Goal: Task Accomplishment & Management: Manage account settings

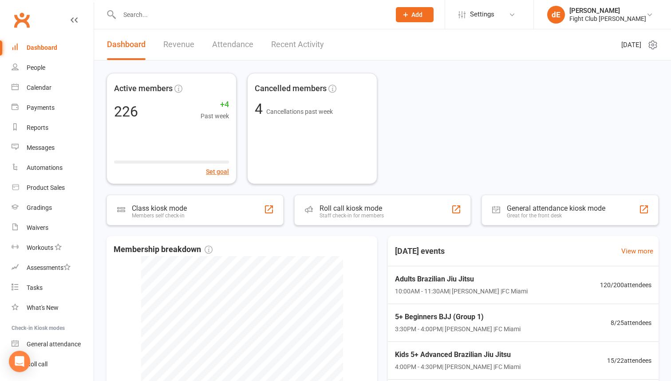
click at [253, 13] on input "text" at bounding box center [251, 14] width 268 height 12
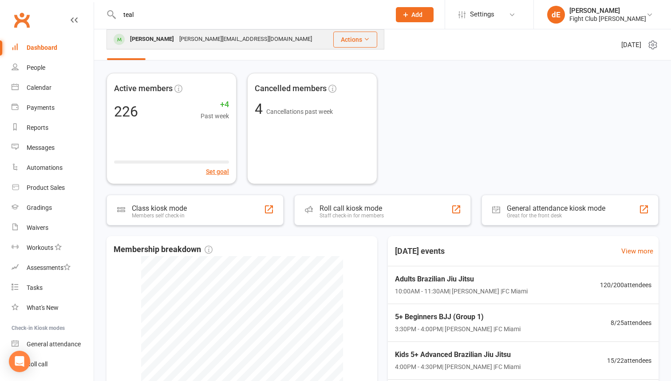
type input "teal"
click at [258, 39] on div "[PERSON_NAME] [PERSON_NAME][EMAIL_ADDRESS][DOMAIN_NAME]" at bounding box center [218, 39] width 222 height 18
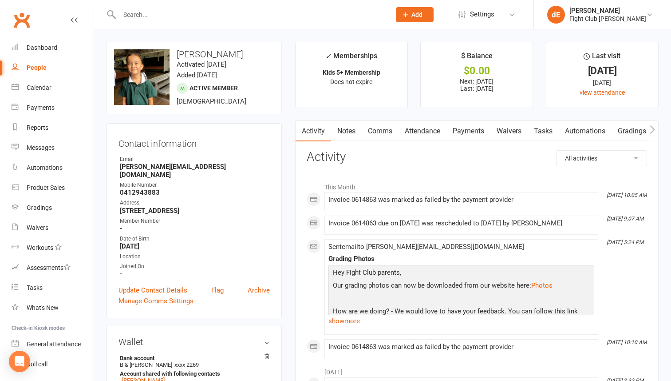
click at [145, 188] on strong "0412943883" at bounding box center [195, 192] width 150 height 8
copy render-form-field "0412943883"
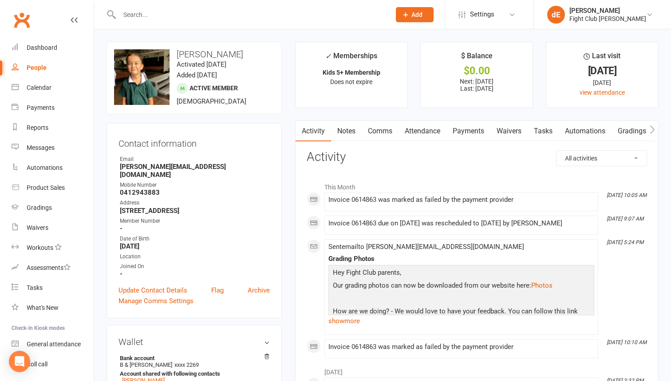
click at [158, 19] on input "text" at bounding box center [251, 14] width 268 height 12
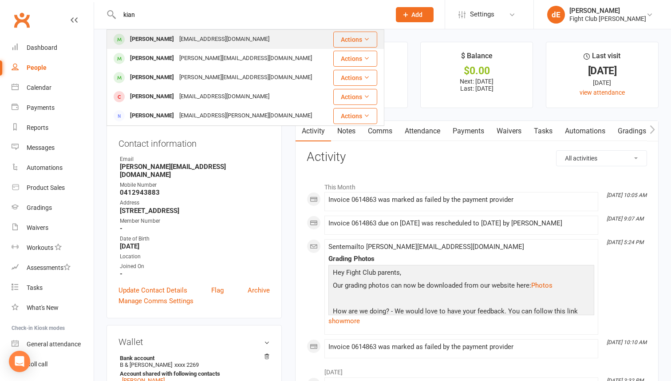
type input "kian"
click at [167, 39] on div "[PERSON_NAME]" at bounding box center [151, 39] width 49 height 13
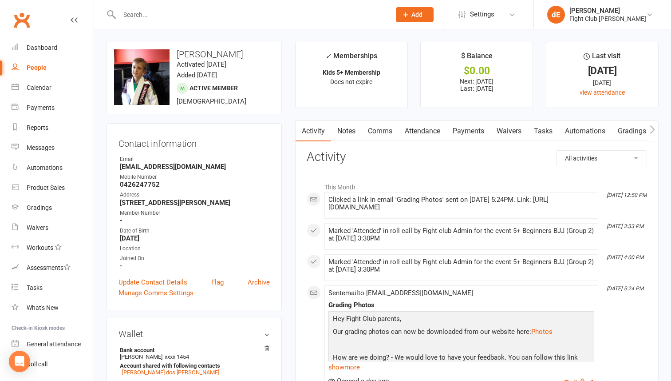
click at [148, 183] on strong "0426247752" at bounding box center [195, 184] width 150 height 8
copy render-form-field "0426247752"
click at [587, 23] on link "dE [PERSON_NAME] Fight Club [PERSON_NAME]" at bounding box center [602, 15] width 111 height 18
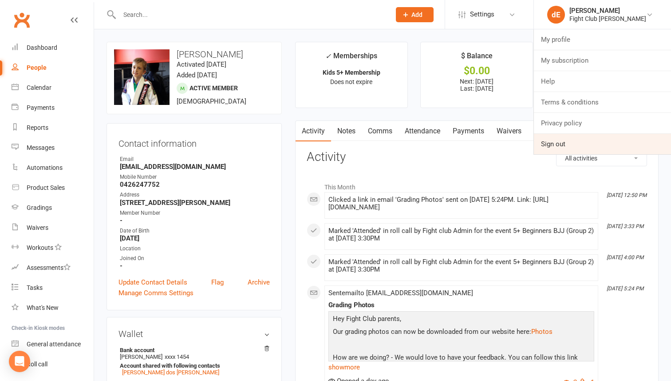
click at [562, 143] on link "Sign out" at bounding box center [602, 144] width 137 height 20
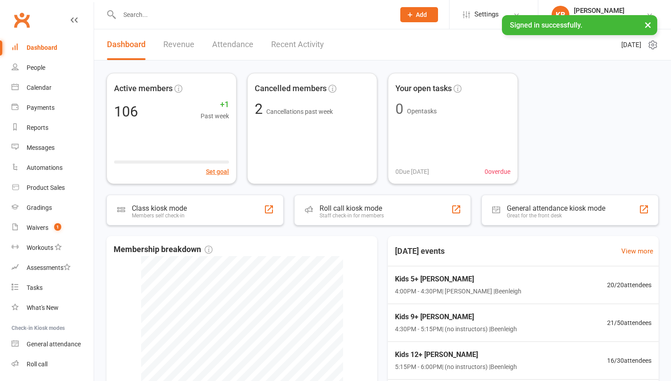
click at [182, 16] on input "text" at bounding box center [253, 14] width 272 height 12
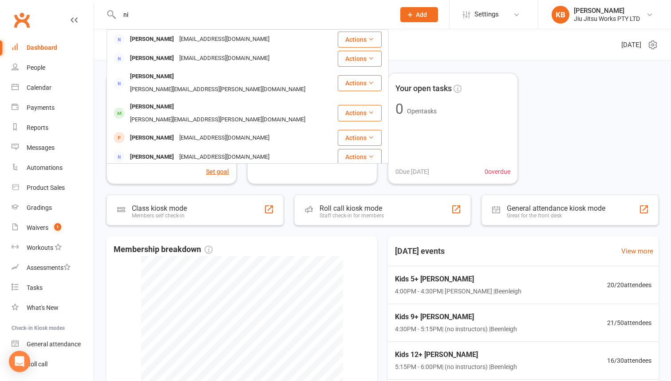
type input "n"
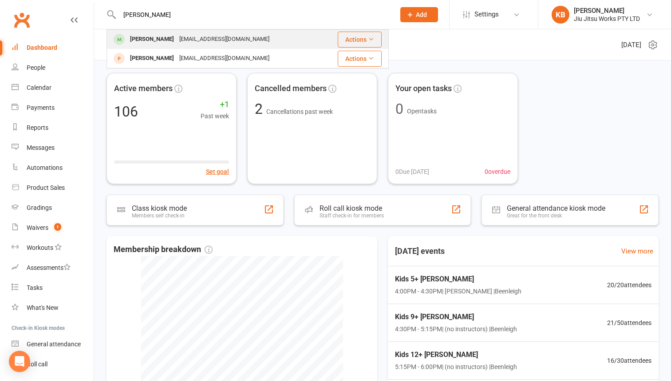
type input "[PERSON_NAME]"
click at [182, 41] on div "[EMAIL_ADDRESS][DOMAIN_NAME]" at bounding box center [224, 39] width 95 height 13
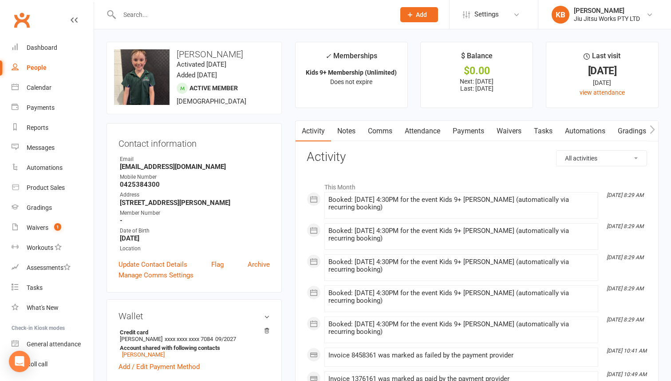
click at [468, 135] on link "Payments" at bounding box center [469, 131] width 44 height 20
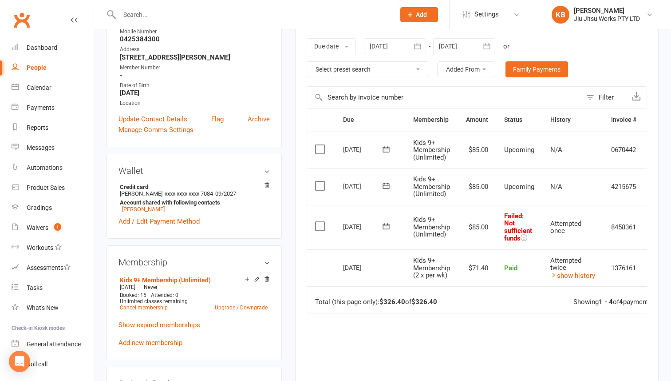
scroll to position [150, 0]
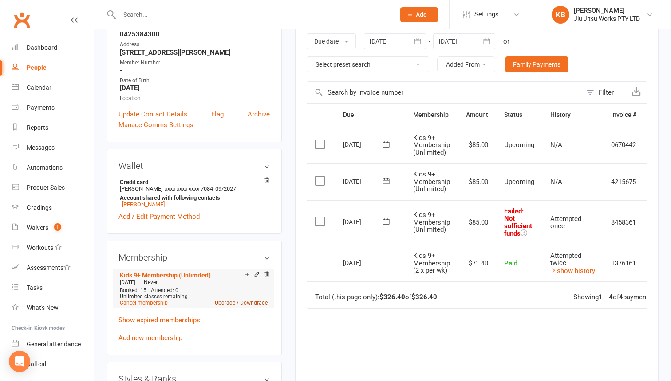
click at [235, 301] on link "Upgrade / Downgrade" at bounding box center [241, 302] width 53 height 6
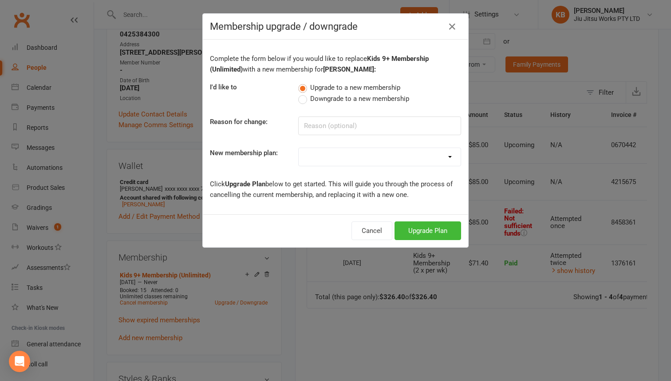
click at [398, 154] on select "Adults Membership (2 x per wk) Adults 10% (2 x per wk) Adults 30% (2 x per wk) …" at bounding box center [380, 157] width 162 height 18
select select "16"
click at [424, 229] on button "Upgrade Plan" at bounding box center [428, 230] width 67 height 19
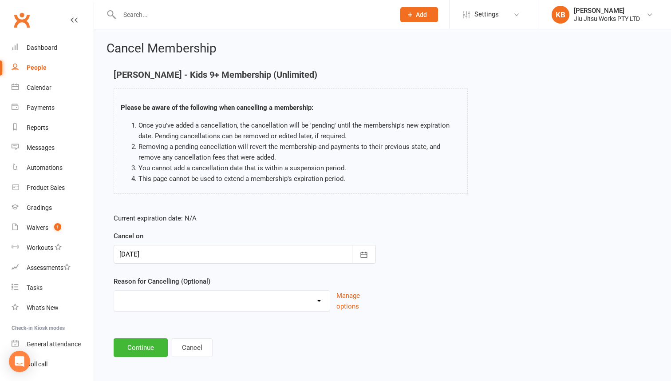
click at [186, 304] on select "Can no longer afford Holiday Injury Moved away Other sport to many commitments …" at bounding box center [222, 299] width 216 height 18
click at [139, 347] on button "Continue" at bounding box center [141, 347] width 54 height 19
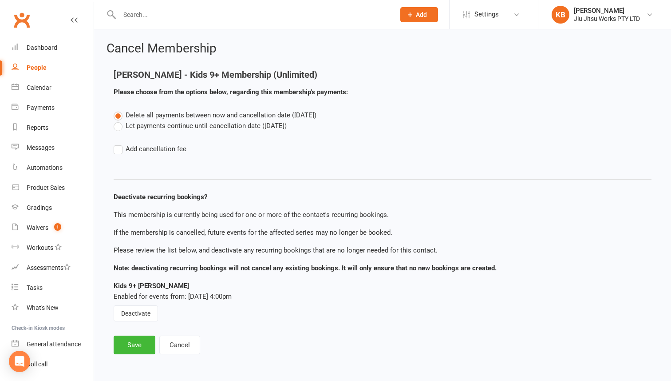
click at [177, 127] on label "Let payments continue until cancellation date (Aug 11, 2025)" at bounding box center [200, 125] width 173 height 11
click at [119, 120] on input "Let payments continue until cancellation date (Aug 11, 2025)" at bounding box center [117, 120] width 6 height 0
click at [141, 348] on button "Save" at bounding box center [135, 344] width 42 height 19
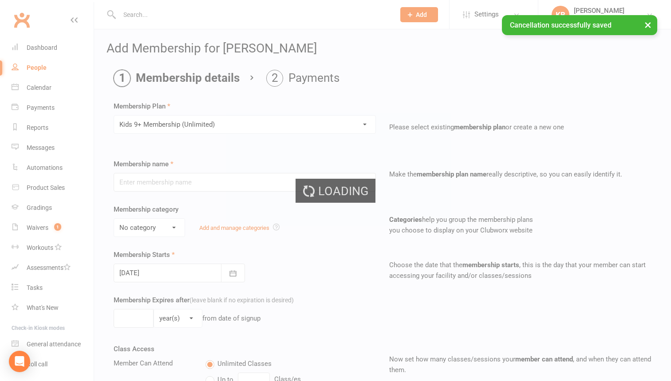
type input "Kids 9+ Membership (Unlimited)"
select select "6"
type input "0"
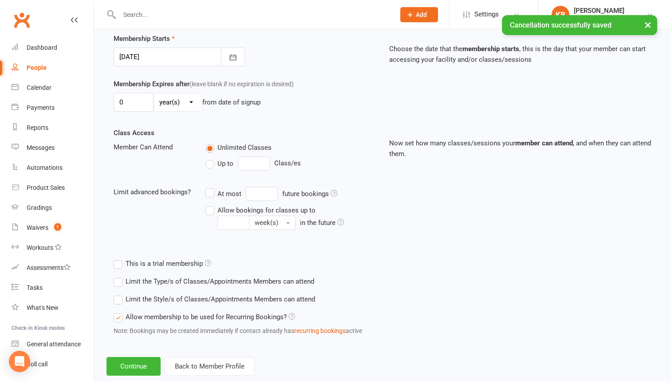
scroll to position [216, 0]
click at [138, 364] on button "Continue" at bounding box center [134, 365] width 54 height 19
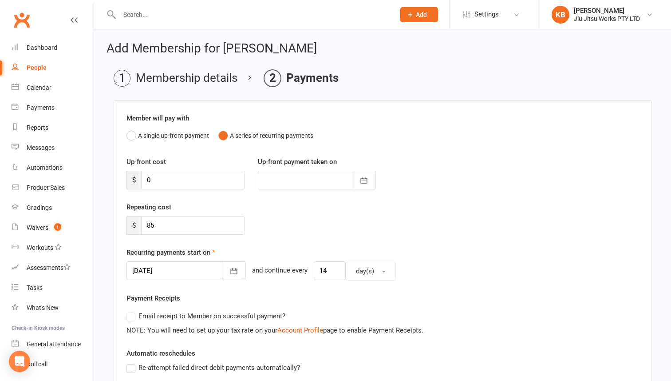
click at [206, 269] on div at bounding box center [186, 270] width 119 height 19
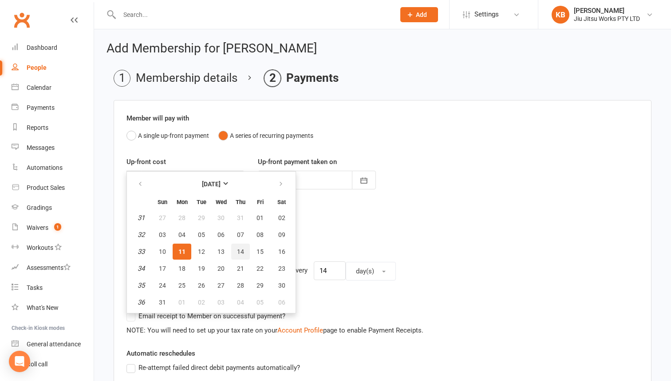
click at [239, 250] on span "14" at bounding box center [240, 251] width 7 height 7
type input "14 Aug 2025"
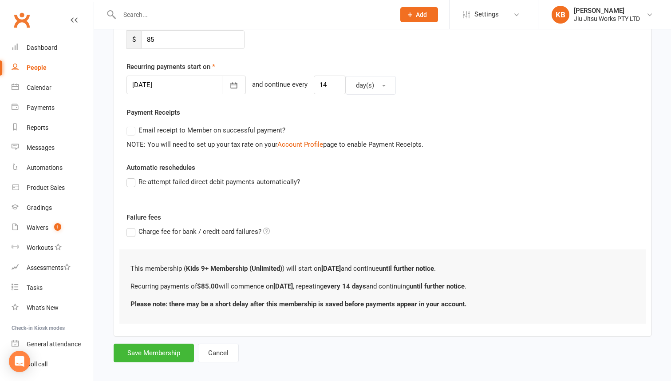
scroll to position [194, 0]
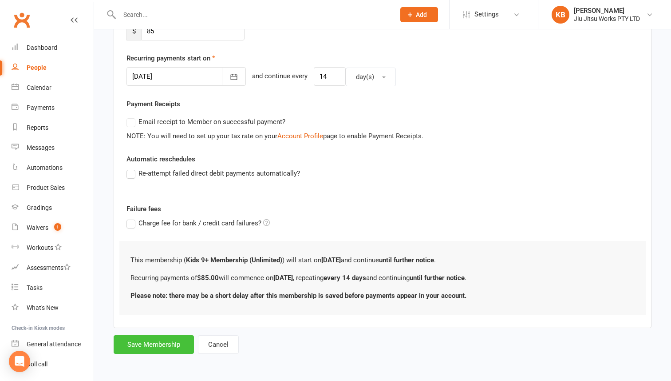
click at [160, 345] on button "Save Membership" at bounding box center [154, 344] width 80 height 19
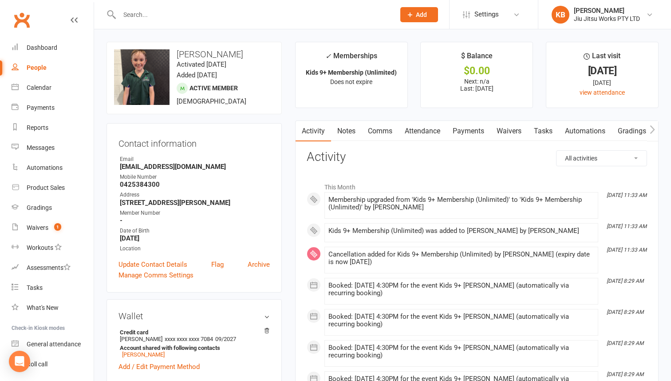
click at [465, 134] on link "Payments" at bounding box center [469, 131] width 44 height 20
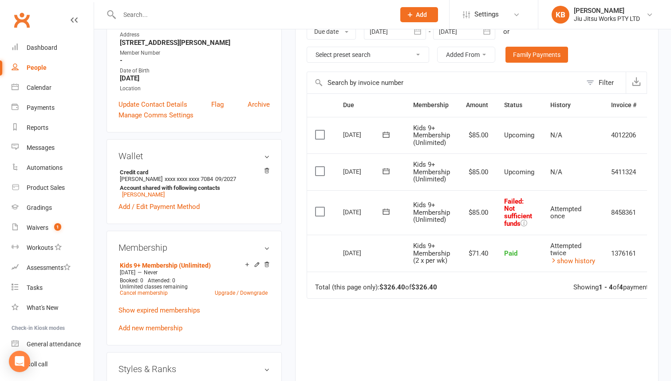
scroll to position [0, 26]
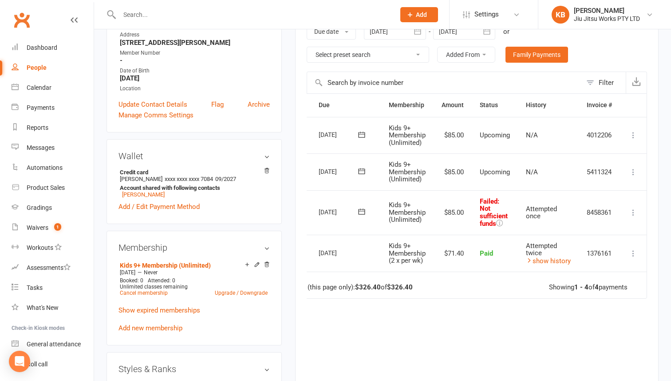
click at [634, 216] on icon at bounding box center [633, 212] width 9 height 9
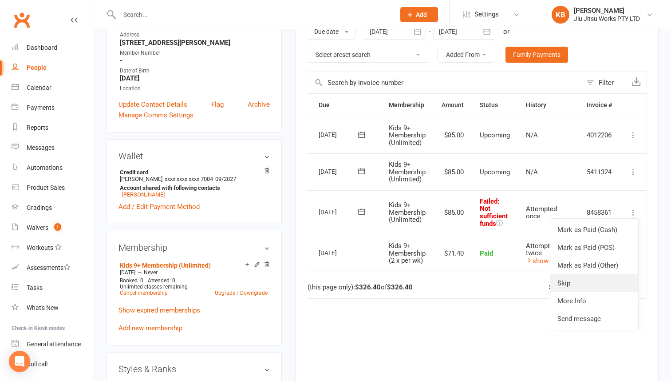
click at [571, 283] on link "Skip" at bounding box center [595, 283] width 88 height 18
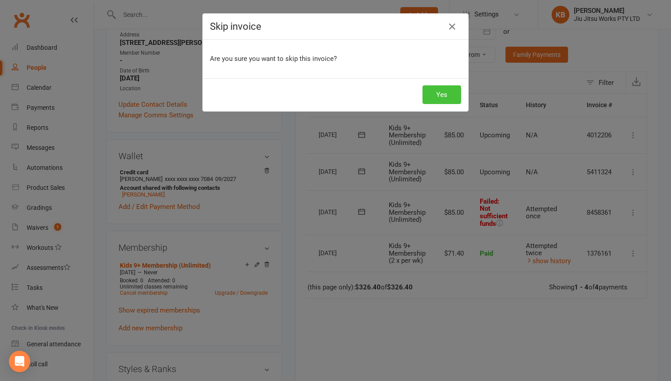
click at [446, 91] on button "Yes" at bounding box center [442, 94] width 39 height 19
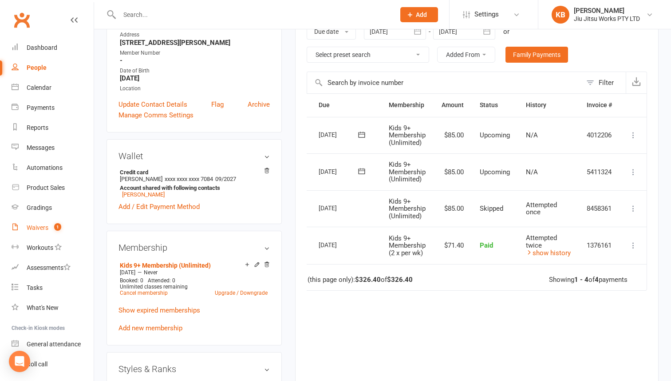
click at [48, 235] on link "Waivers 1" at bounding box center [53, 228] width 82 height 20
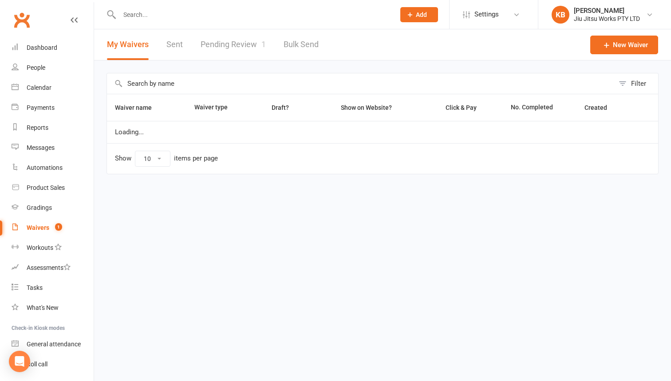
click at [232, 40] on link "Pending Review 1" at bounding box center [233, 44] width 65 height 31
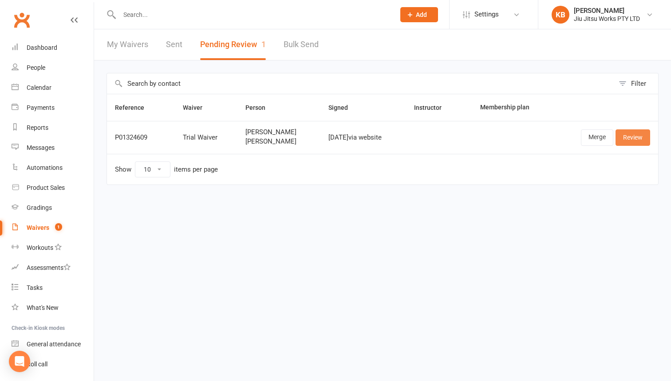
click at [625, 132] on link "Review" at bounding box center [633, 137] width 35 height 16
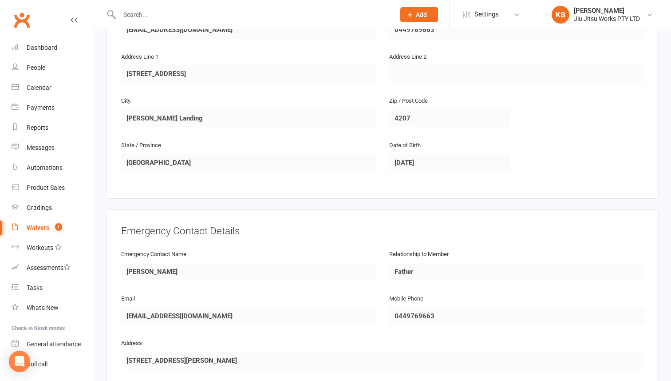
scroll to position [888, 0]
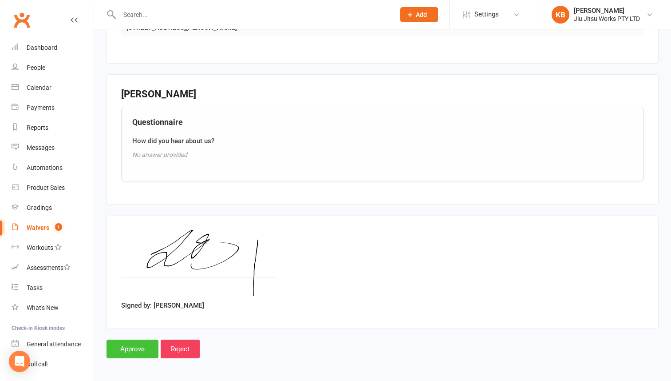
click at [141, 344] on input "Approve" at bounding box center [133, 348] width 52 height 19
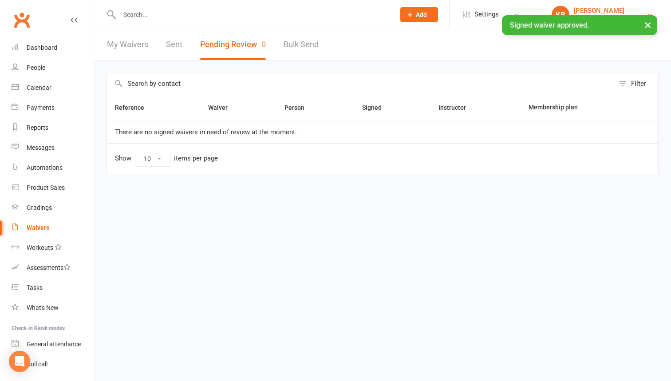
click at [599, 7] on div "[PERSON_NAME]" at bounding box center [607, 11] width 66 height 8
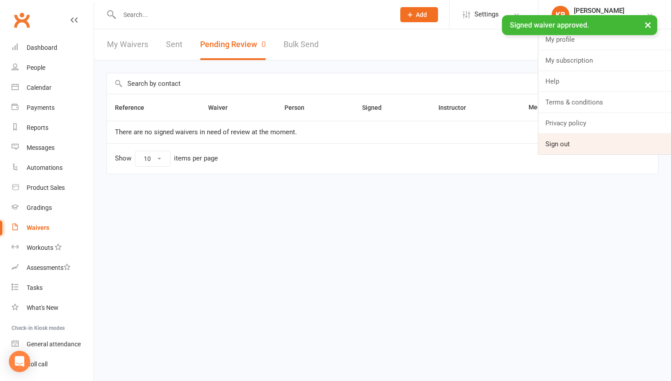
click at [566, 143] on link "Sign out" at bounding box center [605, 144] width 133 height 20
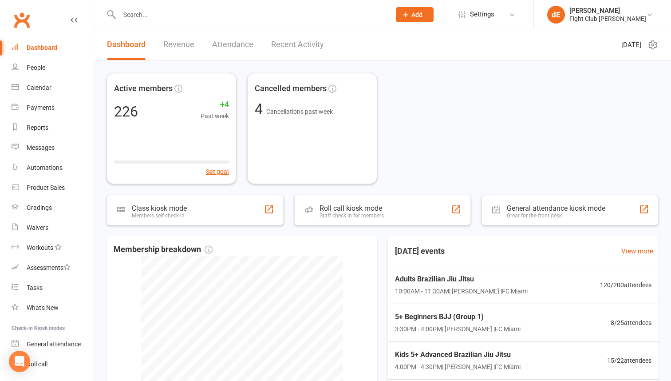
click at [186, 9] on input "text" at bounding box center [251, 14] width 268 height 12
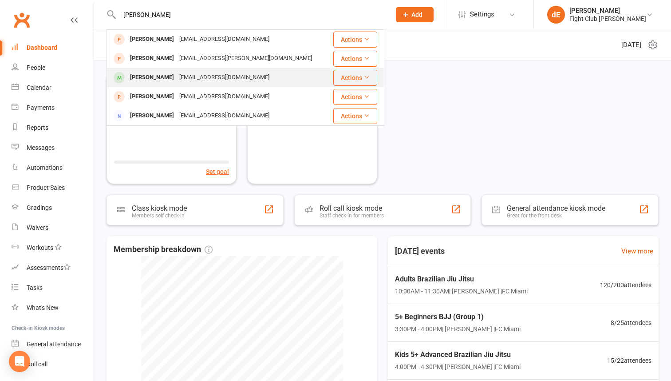
type input "hugo"
click at [164, 77] on div "Hugo Samuels" at bounding box center [151, 77] width 49 height 13
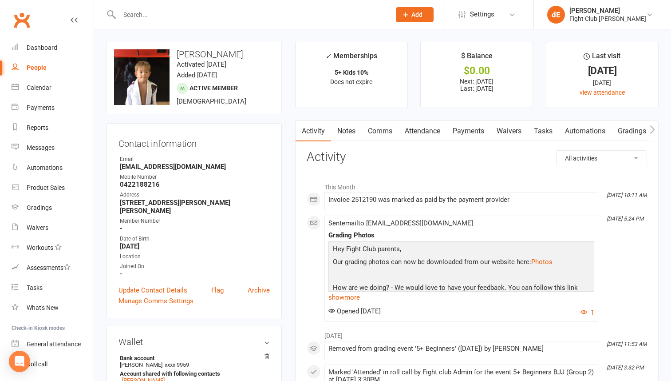
click at [150, 186] on strong "0422188216" at bounding box center [195, 184] width 150 height 8
copy strong "0422188216"
click at [250, 17] on input "text" at bounding box center [251, 14] width 268 height 12
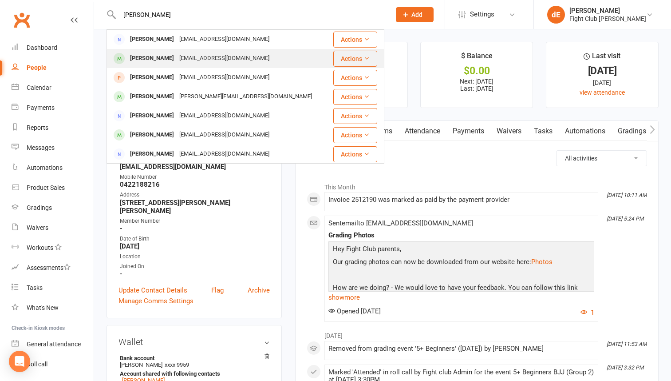
type input "joey"
click at [203, 56] on div "Dangurneyqld@gmail.com" at bounding box center [224, 58] width 95 height 13
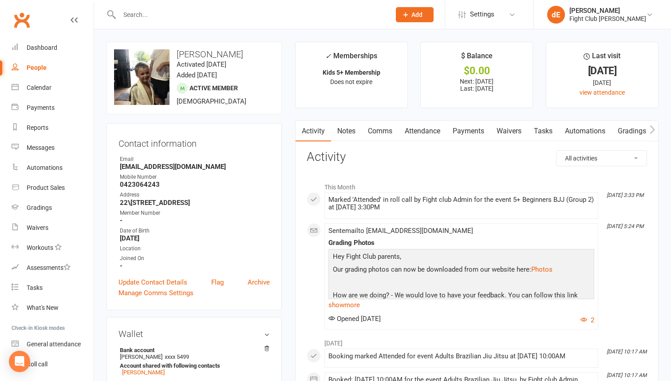
click at [152, 184] on strong "0423064243" at bounding box center [195, 184] width 150 height 8
copy render-form-field "0423064243"
click at [213, 13] on input "text" at bounding box center [251, 14] width 268 height 12
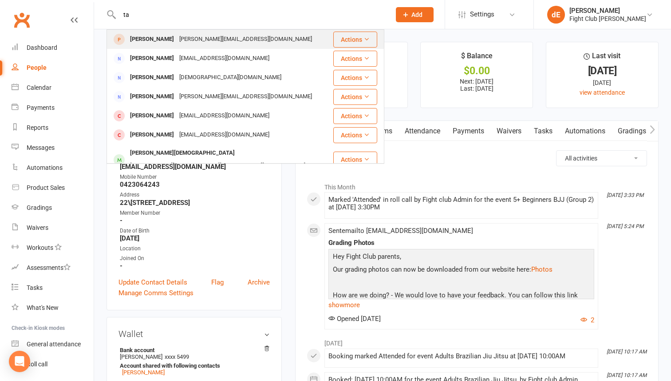
type input "t"
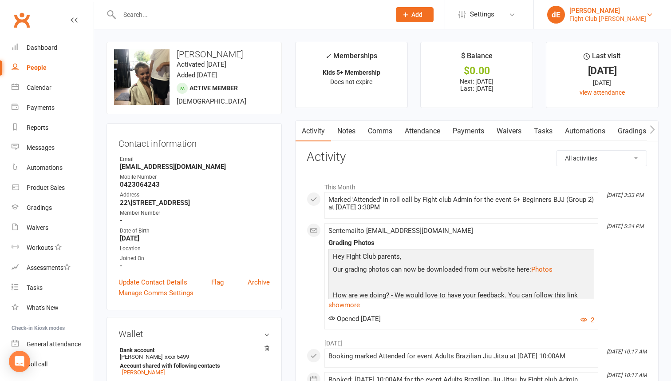
click at [569, 9] on link "dE daniel Eulalio Fight Club Jiu Jitsu" at bounding box center [602, 15] width 111 height 18
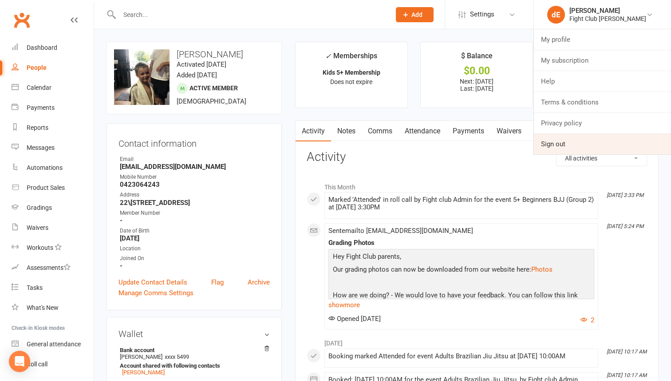
click at [571, 139] on link "Sign out" at bounding box center [602, 144] width 137 height 20
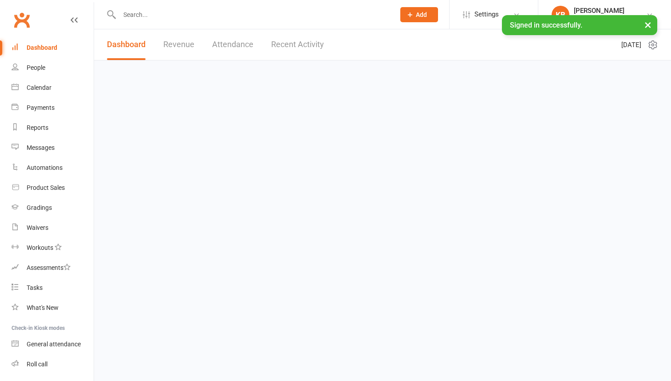
click at [178, 15] on input "text" at bounding box center [253, 14] width 272 height 12
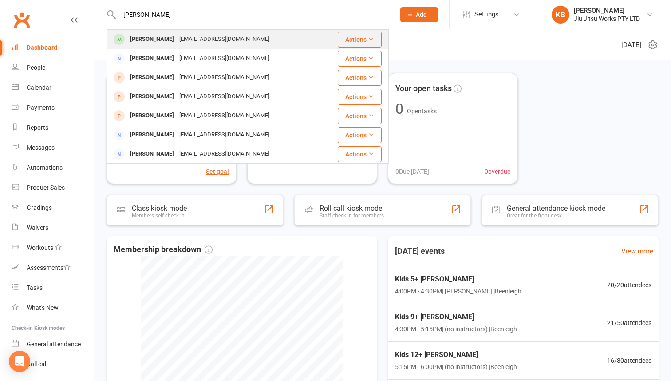
type input "taylor"
click at [196, 36] on div "Txcarter18@outlook.com" at bounding box center [224, 39] width 95 height 13
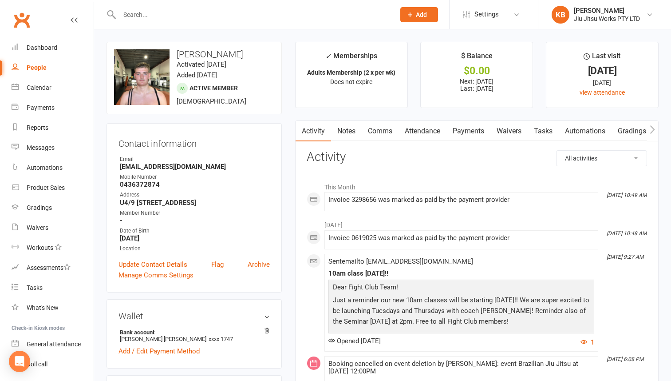
click at [461, 134] on link "Payments" at bounding box center [469, 131] width 44 height 20
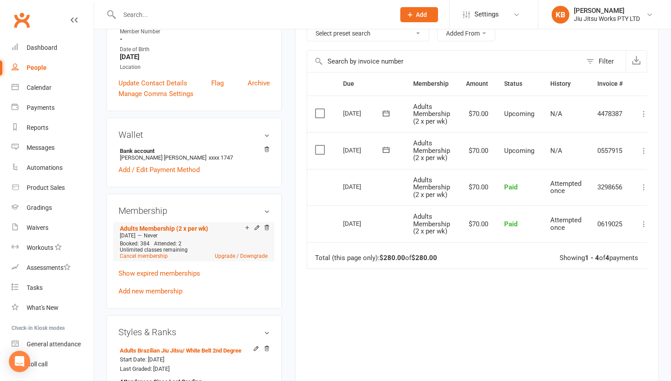
scroll to position [185, 0]
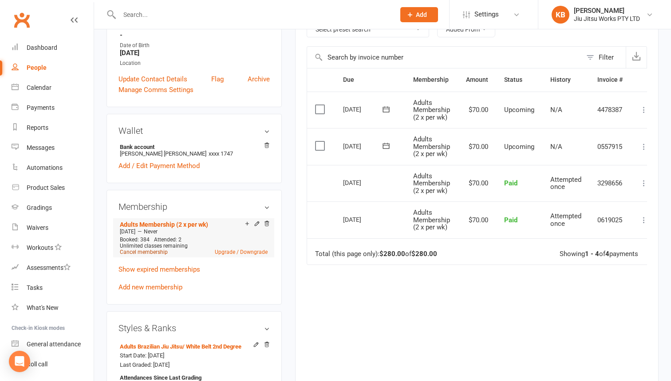
click at [140, 249] on link "Cancel membership" at bounding box center [144, 252] width 48 height 6
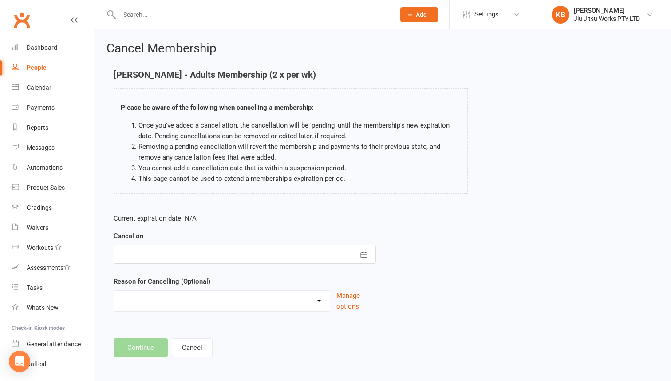
click at [178, 255] on div at bounding box center [245, 254] width 262 height 19
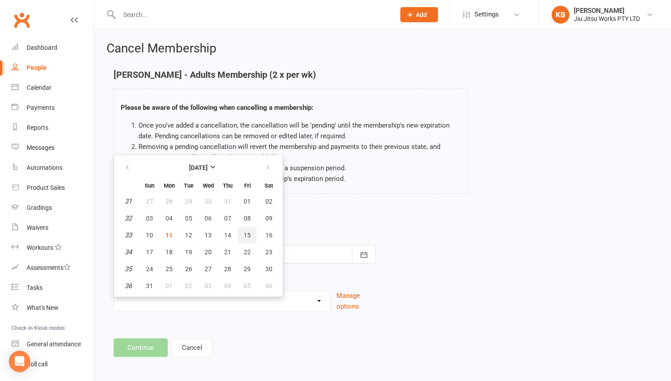
click at [246, 232] on span "15" at bounding box center [247, 234] width 7 height 7
type input "15 Aug 2025"
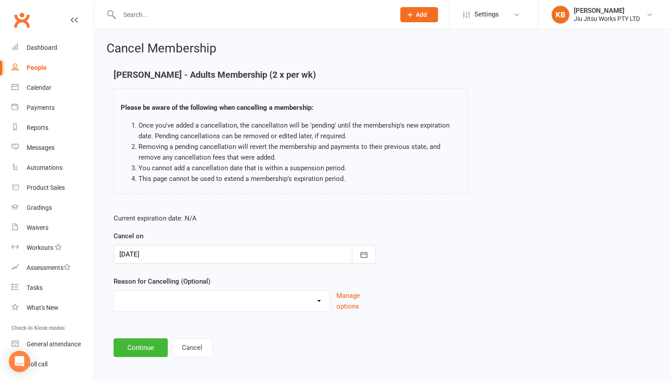
click at [227, 301] on select "Can no longer afford Holiday Injury Moved away Other sport to many commitments …" at bounding box center [222, 299] width 216 height 18
select select "3"
click at [146, 349] on button "Continue" at bounding box center [141, 347] width 54 height 19
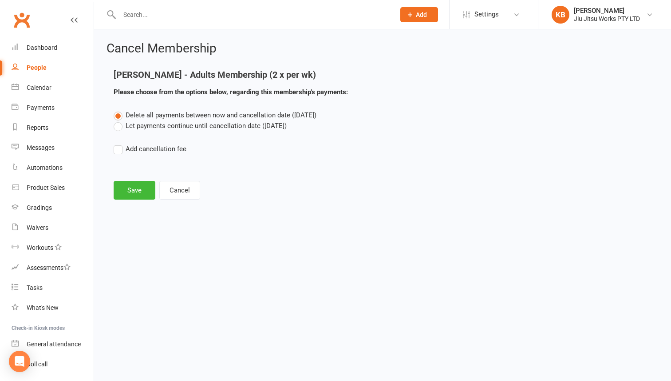
click at [147, 126] on label "Let payments continue until cancellation date (Aug 15, 2025)" at bounding box center [200, 125] width 173 height 11
click at [119, 120] on input "Let payments continue until cancellation date (Aug 15, 2025)" at bounding box center [117, 120] width 6 height 0
click at [131, 190] on button "Save" at bounding box center [135, 190] width 42 height 19
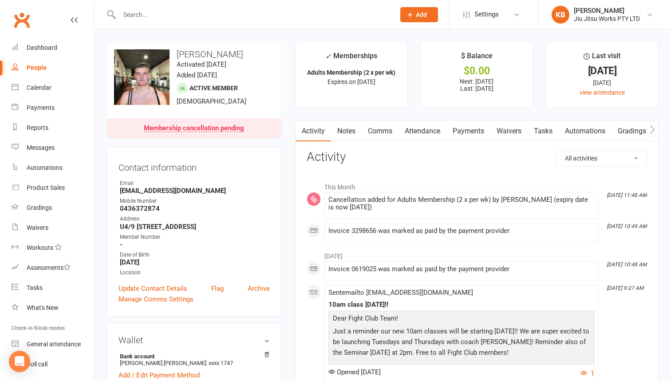
click at [178, 17] on input "text" at bounding box center [253, 14] width 272 height 12
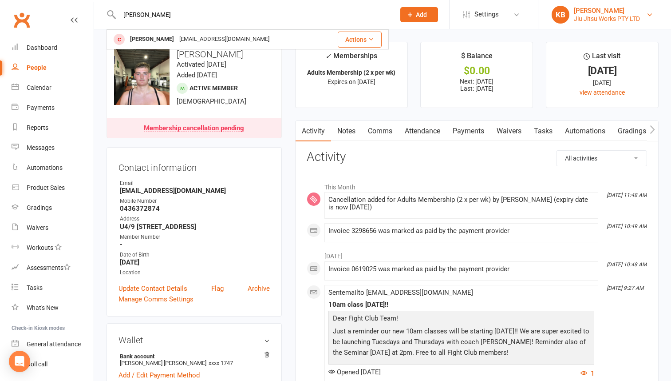
type input "hugo"
click at [591, 19] on div "Jiu Jitsu Works PTY LTD" at bounding box center [607, 19] width 66 height 8
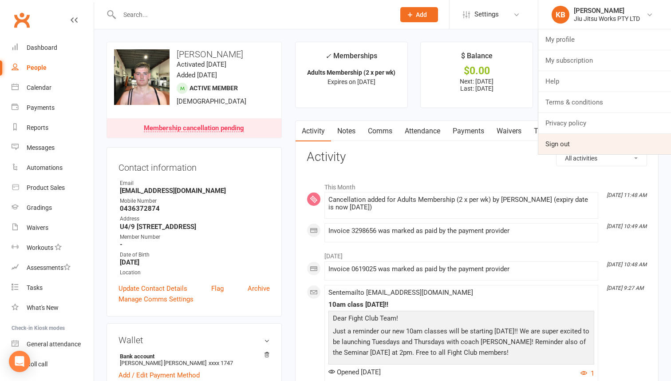
click at [579, 139] on link "Sign out" at bounding box center [605, 144] width 133 height 20
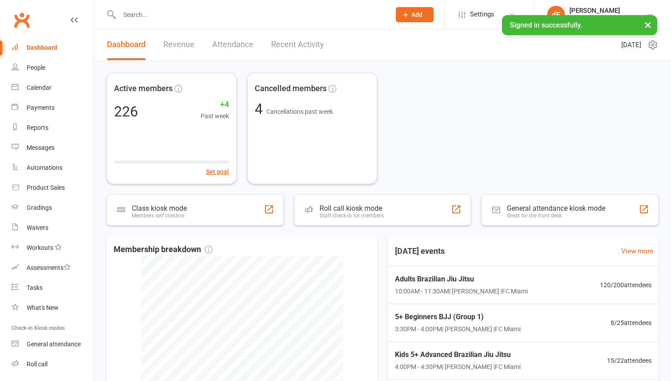
click at [166, 8] on input "text" at bounding box center [251, 14] width 268 height 12
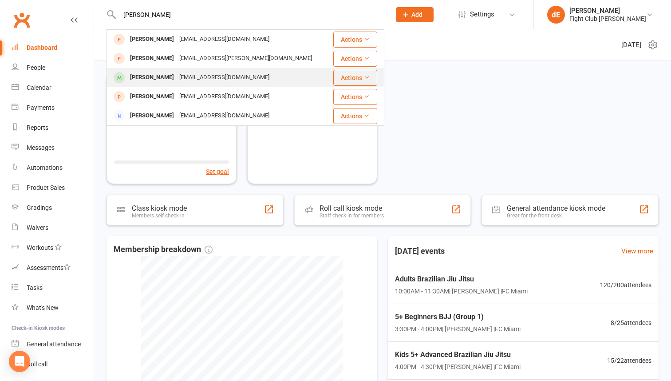
type input "hugo"
click at [226, 76] on div "Brenden2103@gmail.com" at bounding box center [224, 77] width 95 height 13
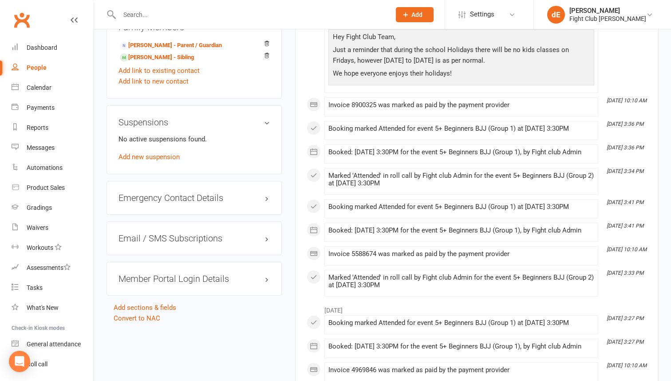
scroll to position [650, 0]
click at [200, 202] on h3 "Emergency Contact Details edit" at bounding box center [194, 197] width 151 height 10
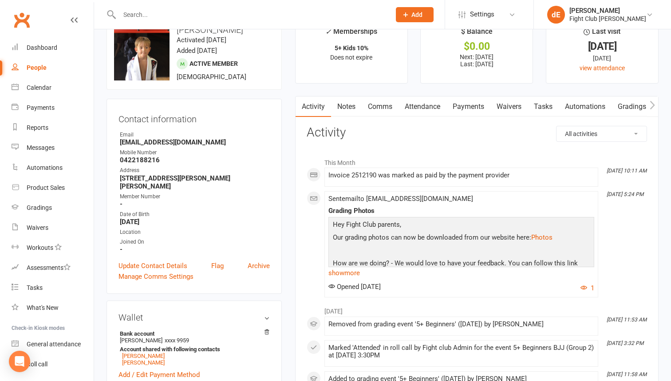
scroll to position [0, 0]
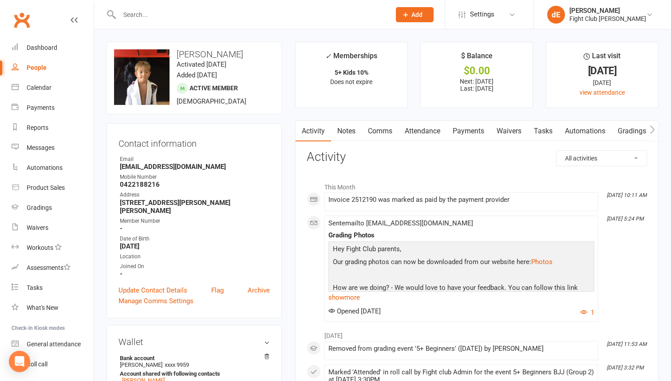
click at [138, 18] on input "text" at bounding box center [251, 14] width 268 height 12
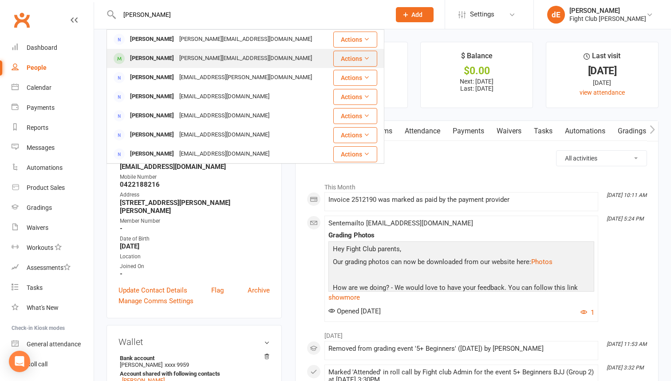
type input "sarah"
click at [144, 63] on div "Sarah Matheson" at bounding box center [151, 58] width 49 height 13
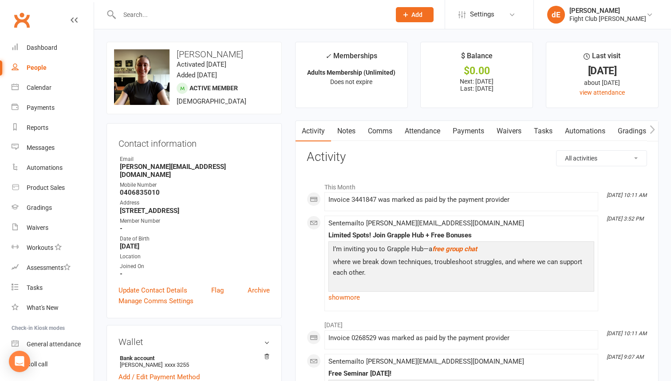
click at [479, 139] on link "Payments" at bounding box center [469, 131] width 44 height 20
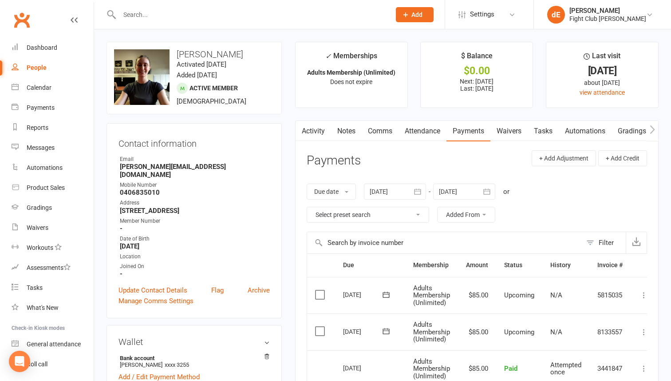
click at [299, 16] on input "text" at bounding box center [251, 14] width 268 height 12
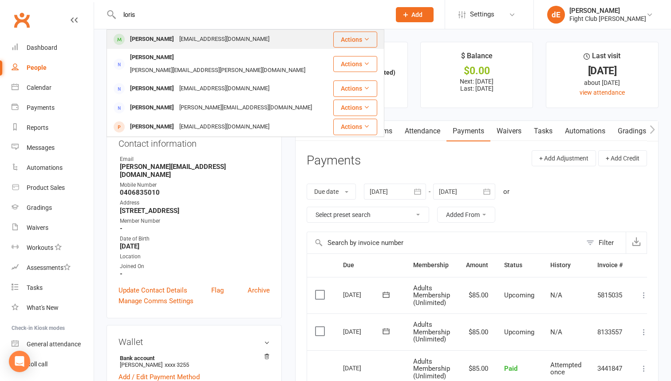
type input "loris"
click at [258, 34] on div "Loris Zeqo Loriszeqo123@icloud.com" at bounding box center [219, 39] width 225 height 18
